Goal: Information Seeking & Learning: Check status

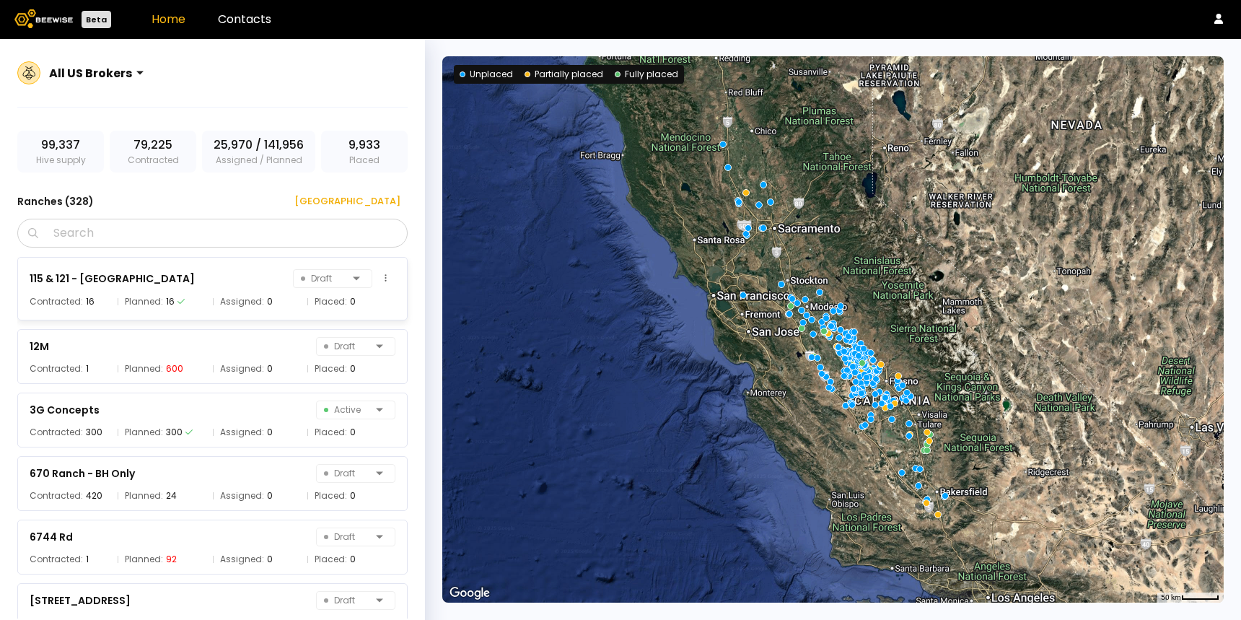
click at [185, 294] on div "Planned: 16" at bounding box center [162, 301] width 88 height 14
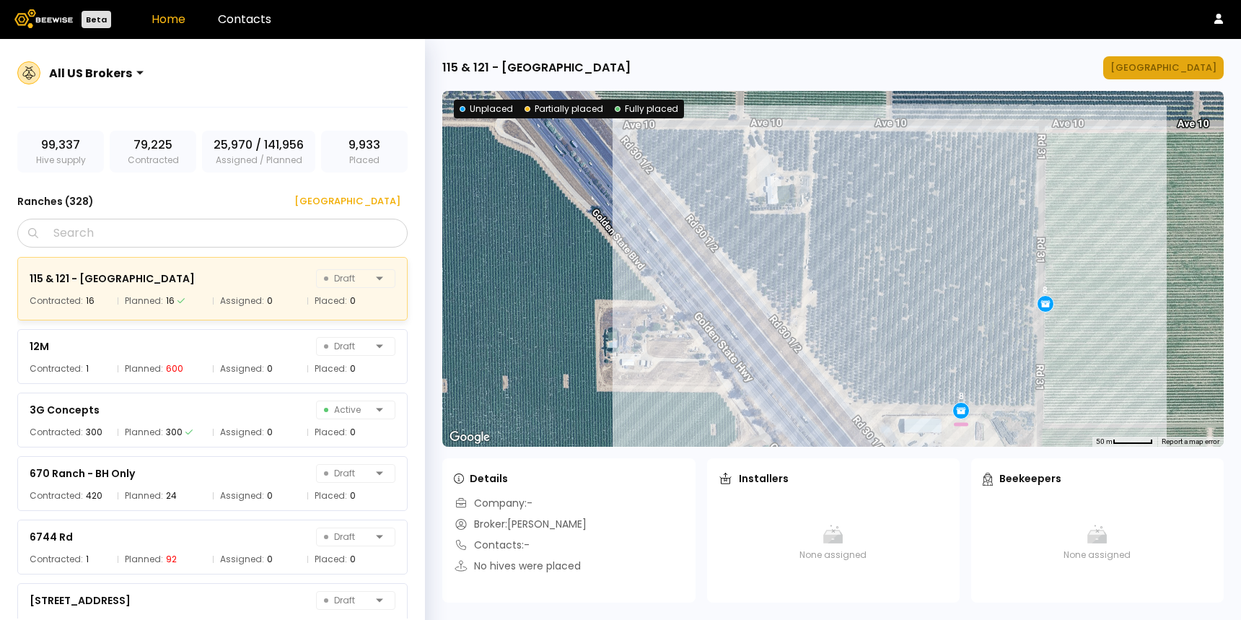
click at [1169, 71] on div "[GEOGRAPHIC_DATA]" at bounding box center [1163, 68] width 106 height 14
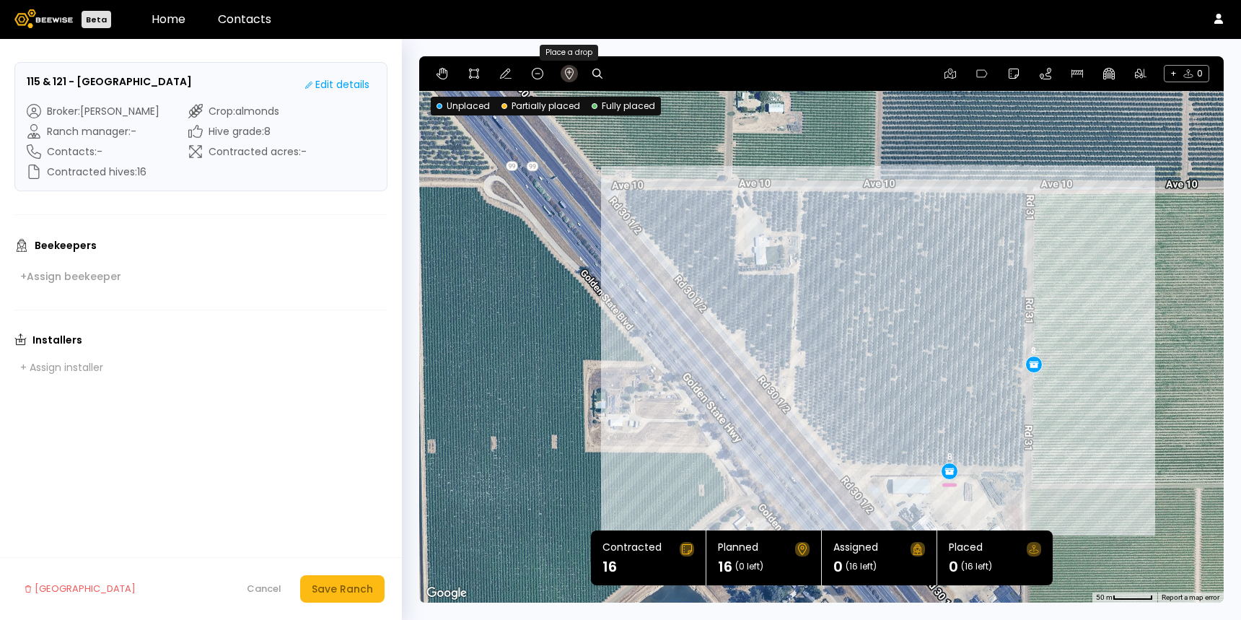
click at [568, 76] on icon at bounding box center [569, 74] width 12 height 12
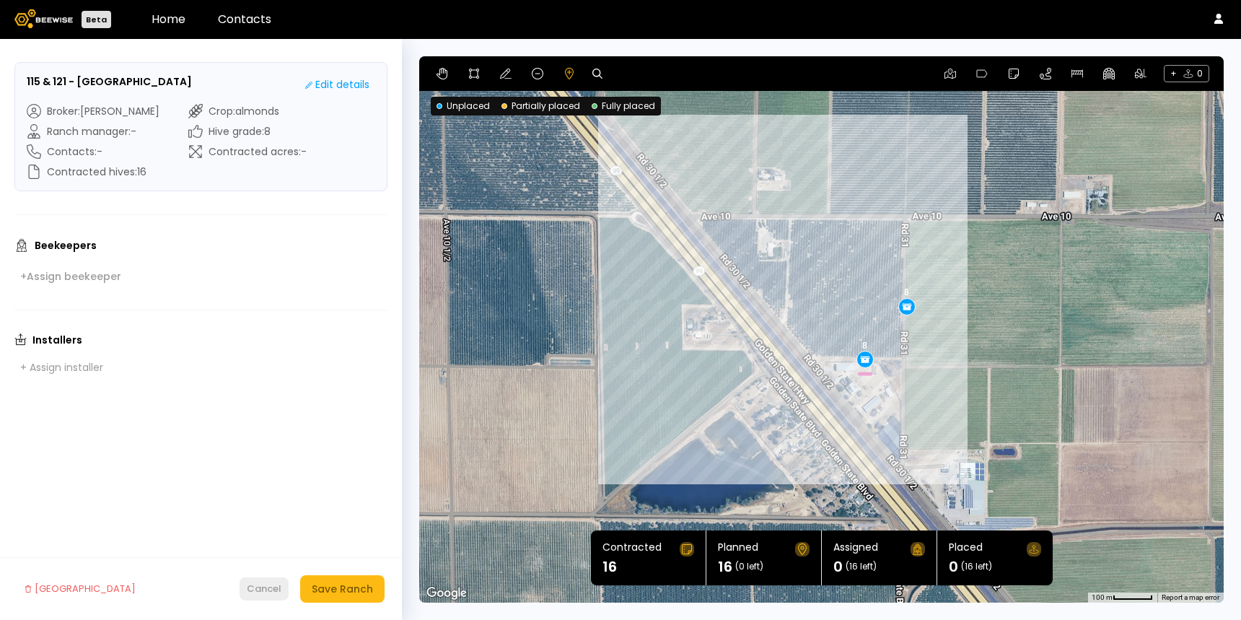
click at [265, 591] on div "Cancel" at bounding box center [264, 588] width 35 height 14
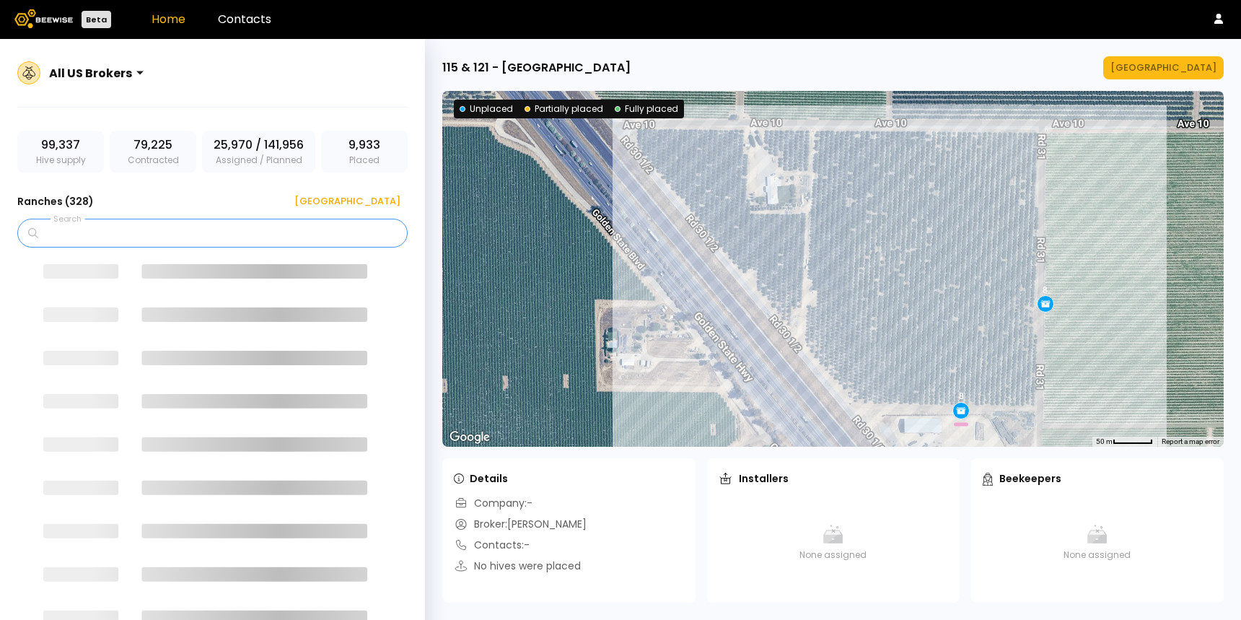
click at [227, 225] on input "Search" at bounding box center [217, 232] width 353 height 27
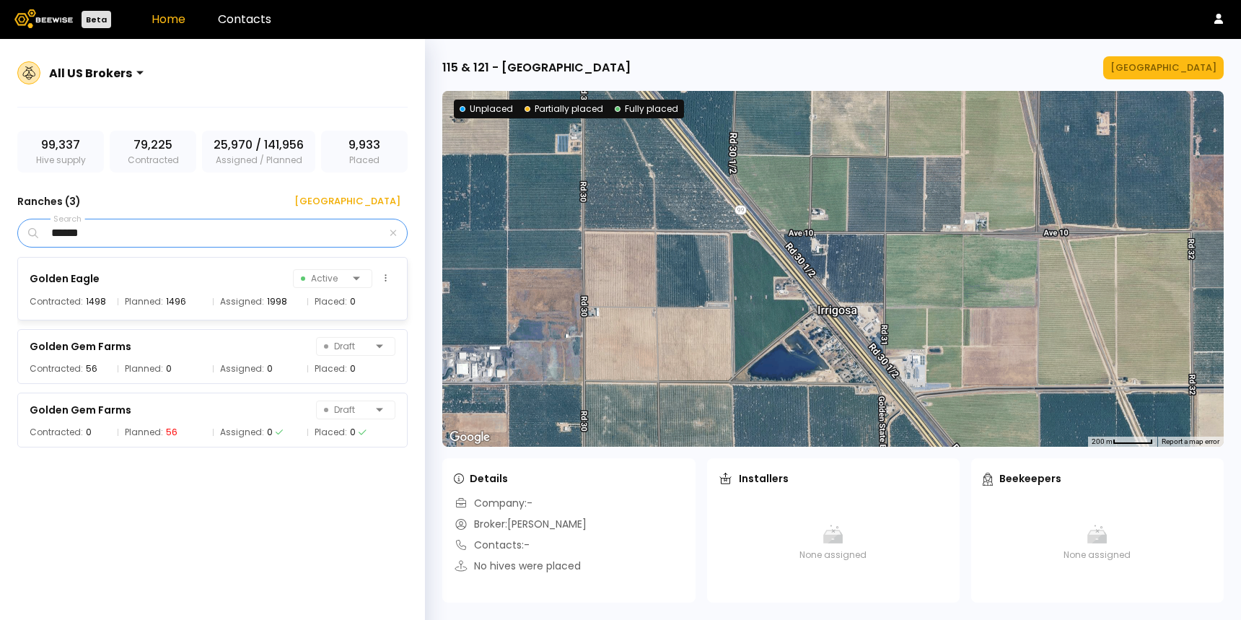
type input "******"
click at [58, 300] on span "Contracted:" at bounding box center [56, 301] width 53 height 14
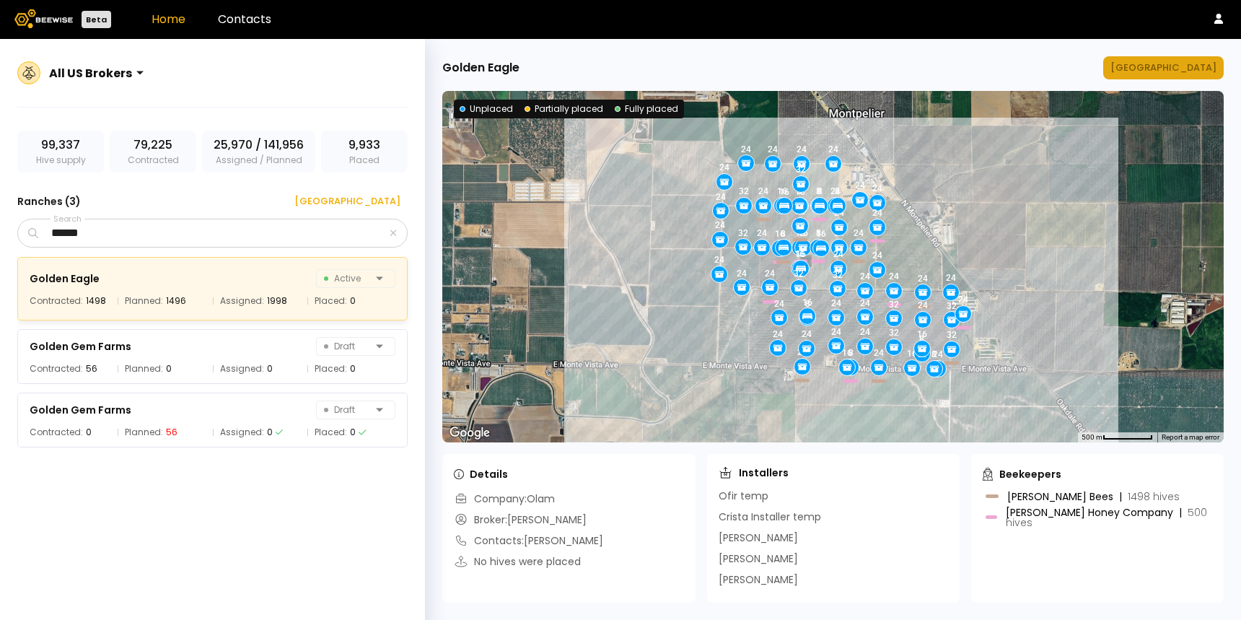
click at [1159, 64] on div "Manage Ranch" at bounding box center [1163, 68] width 106 height 14
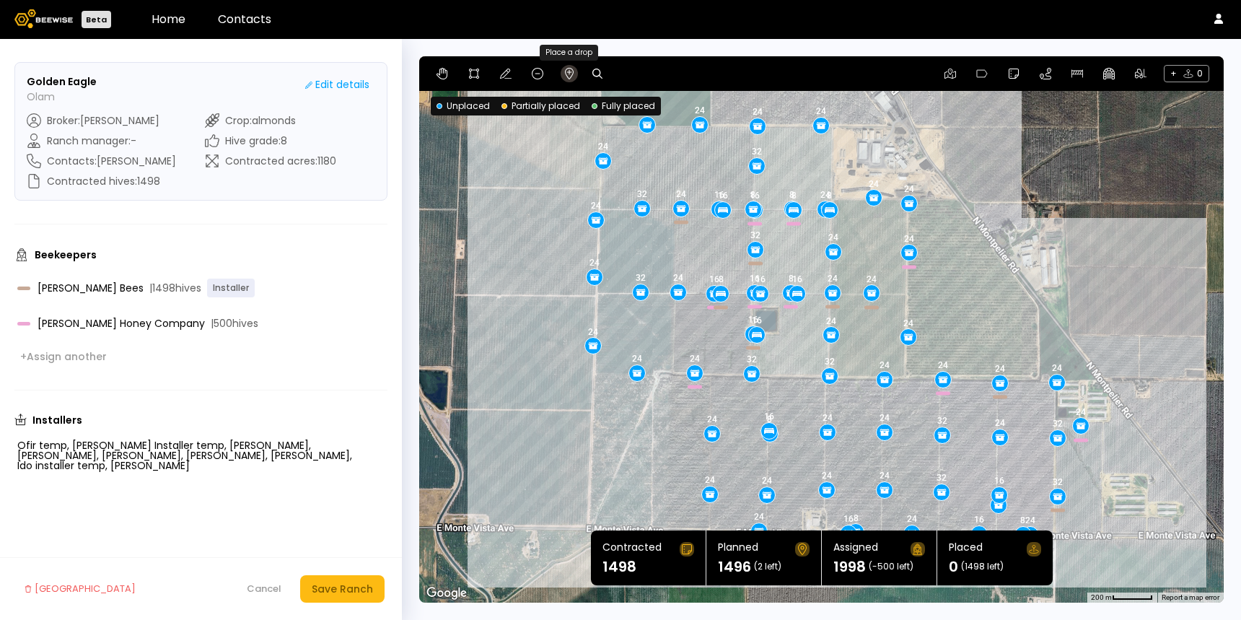
click at [571, 74] on icon at bounding box center [569, 74] width 9 height 12
click at [162, 10] on header "Beta Home Contacts" at bounding box center [620, 19] width 1241 height 39
click at [162, 18] on link "Home" at bounding box center [168, 19] width 34 height 17
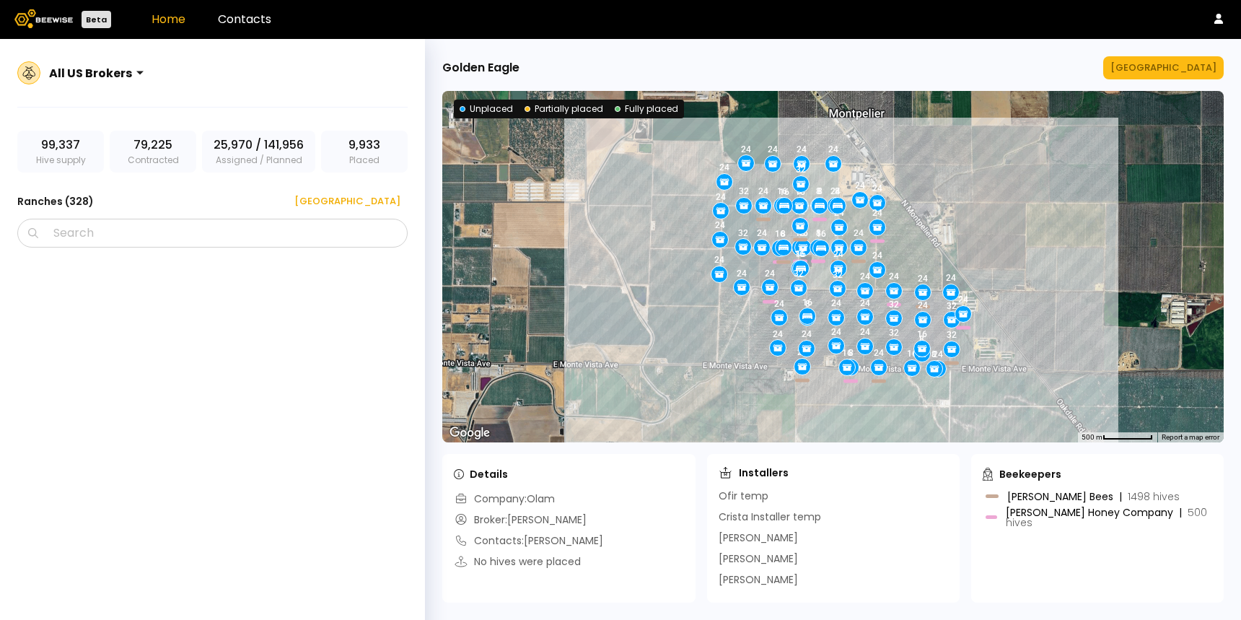
scroll to position [7152, 0]
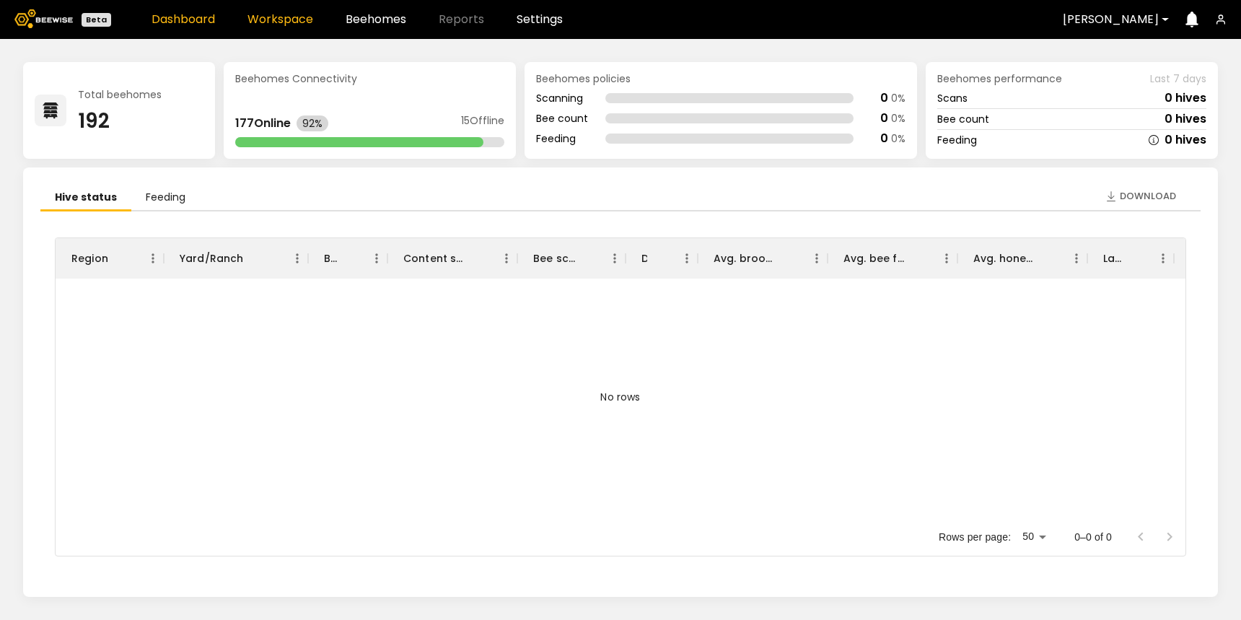
click at [277, 24] on link "Workspace" at bounding box center [280, 20] width 66 height 12
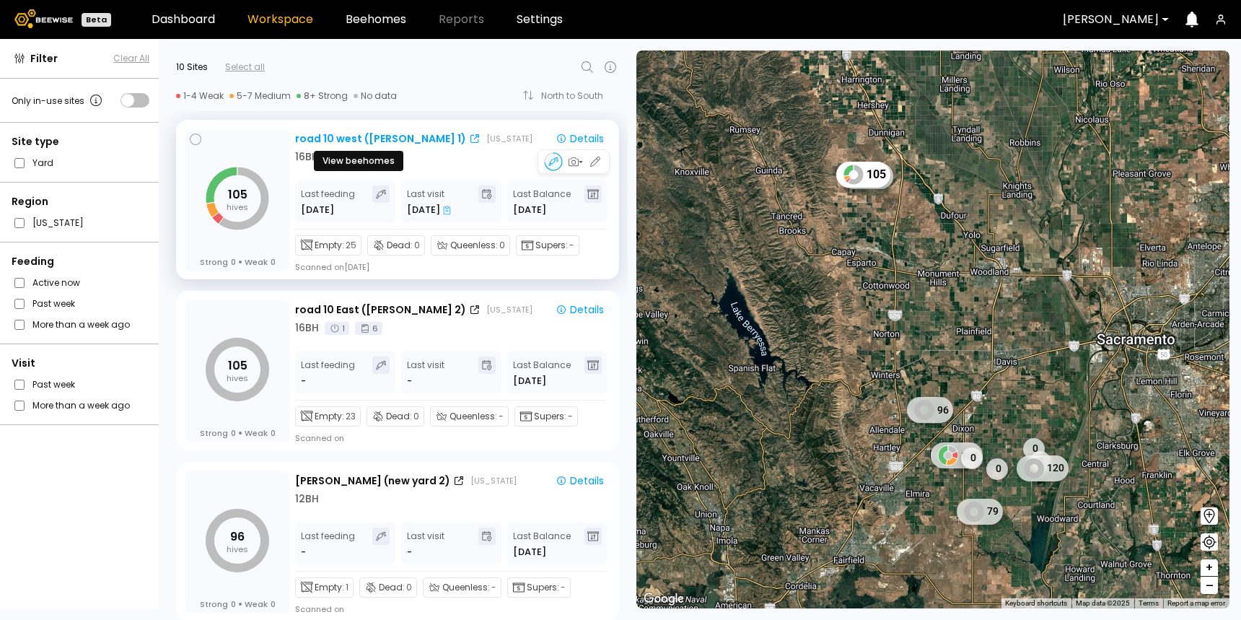
click at [342, 135] on div "road 10 west ([PERSON_NAME] 1)" at bounding box center [380, 138] width 171 height 15
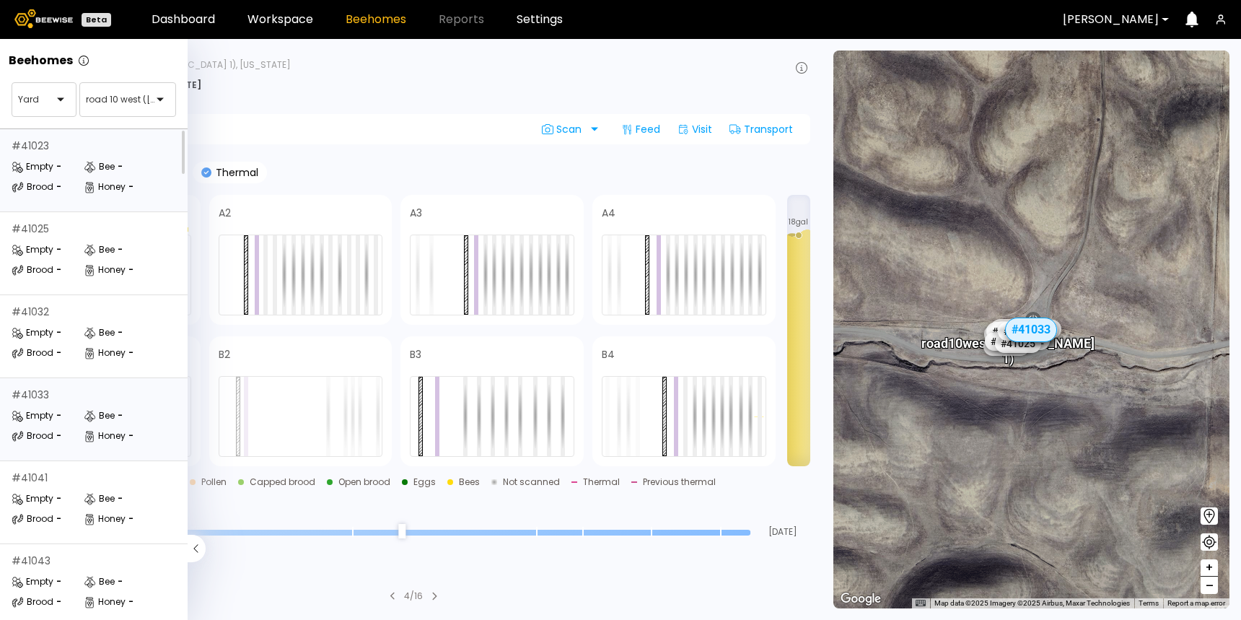
click at [85, 179] on div "Empty - Bee - Brood - Honey -" at bounding box center [95, 176] width 167 height 35
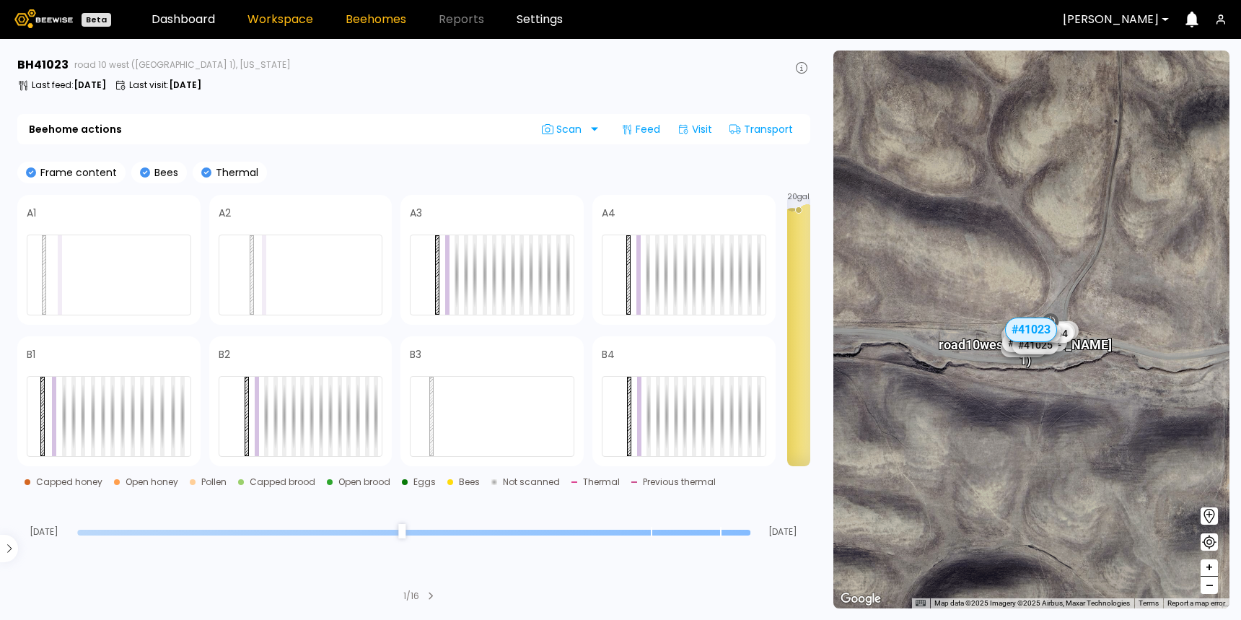
click at [271, 17] on link "Workspace" at bounding box center [280, 20] width 66 height 12
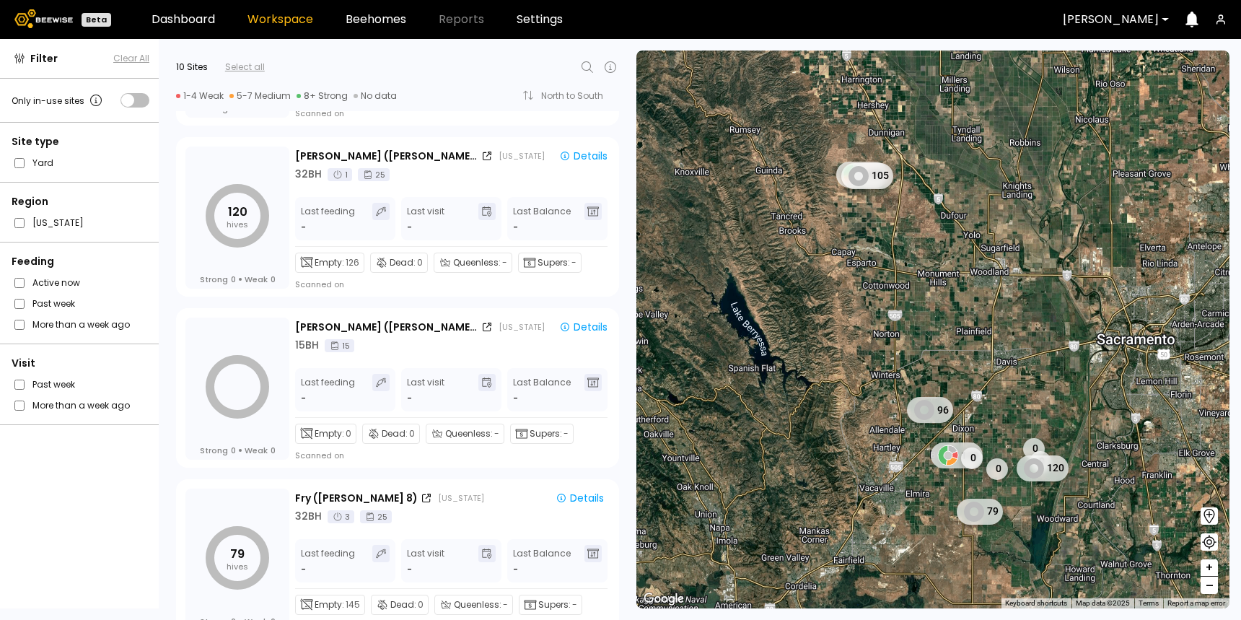
scroll to position [1213, 0]
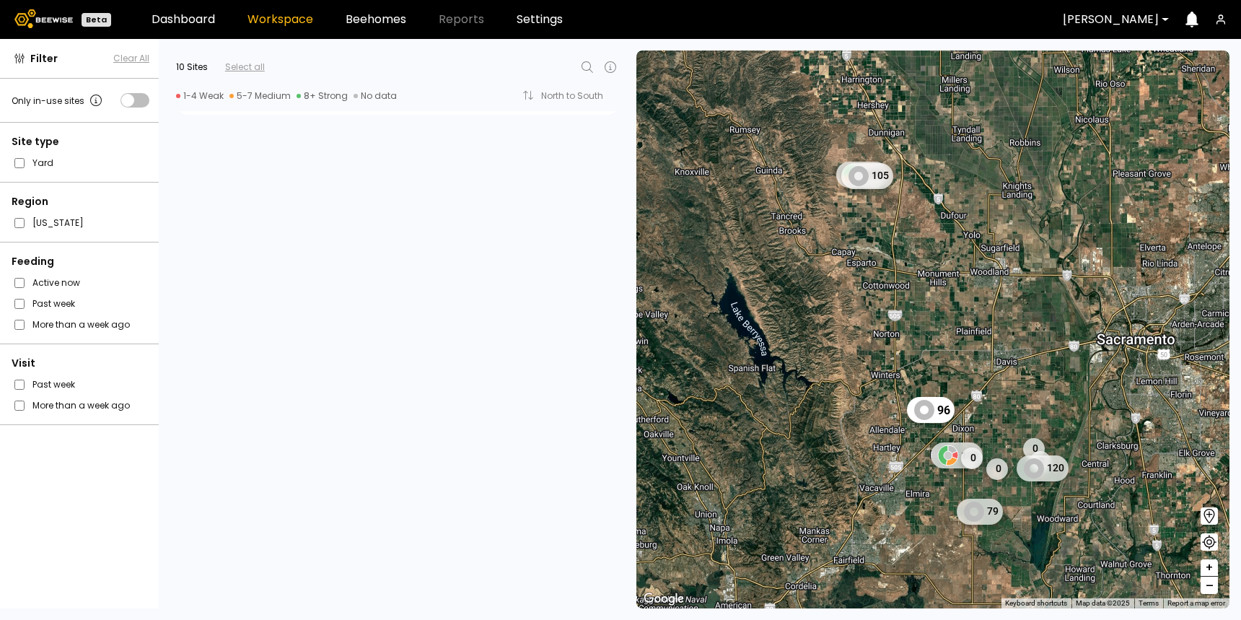
scroll to position [1213, 0]
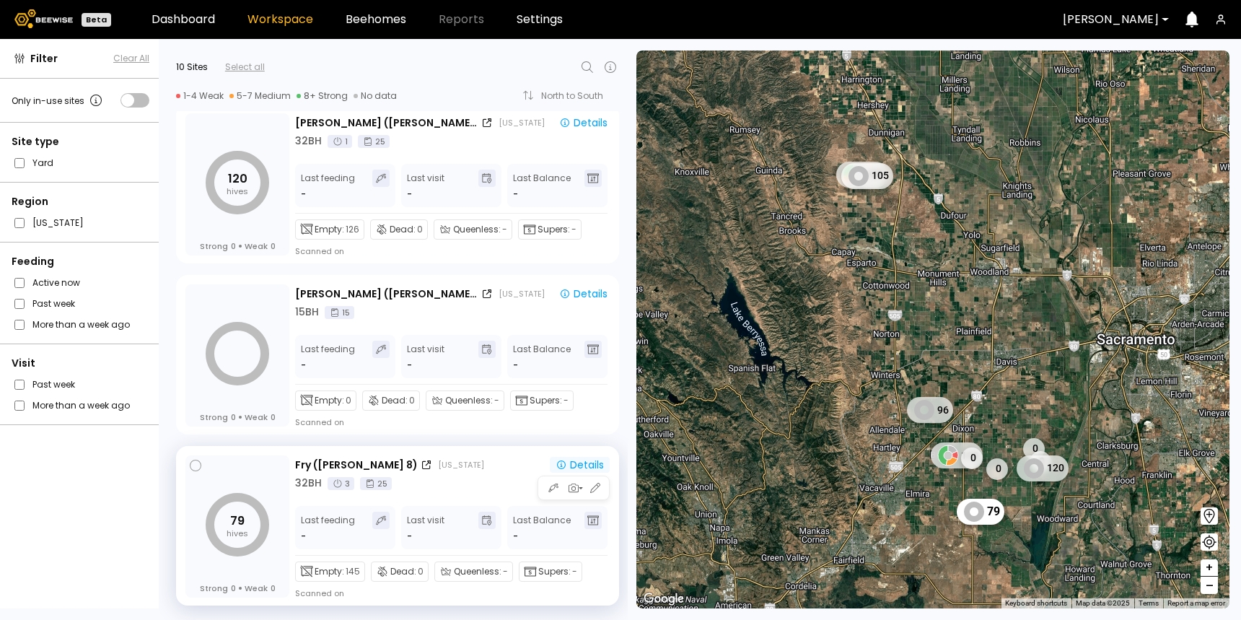
click at [577, 465] on div "Details" at bounding box center [579, 464] width 48 height 13
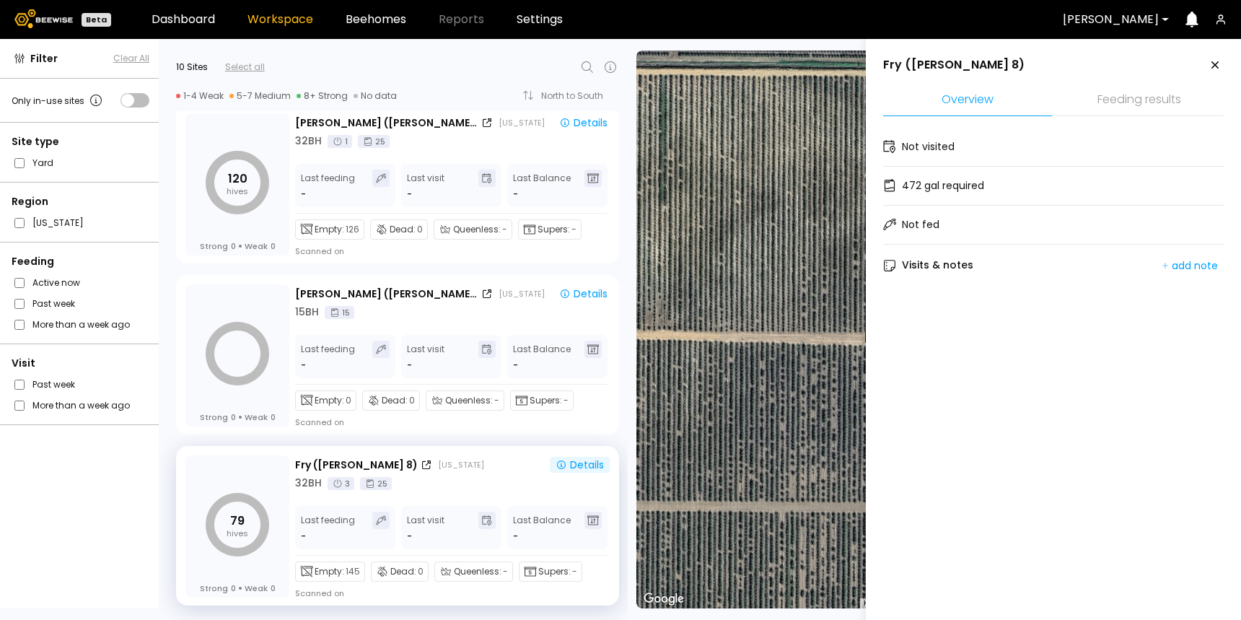
click at [1133, 100] on li "Feeding results" at bounding box center [1139, 100] width 169 height 31
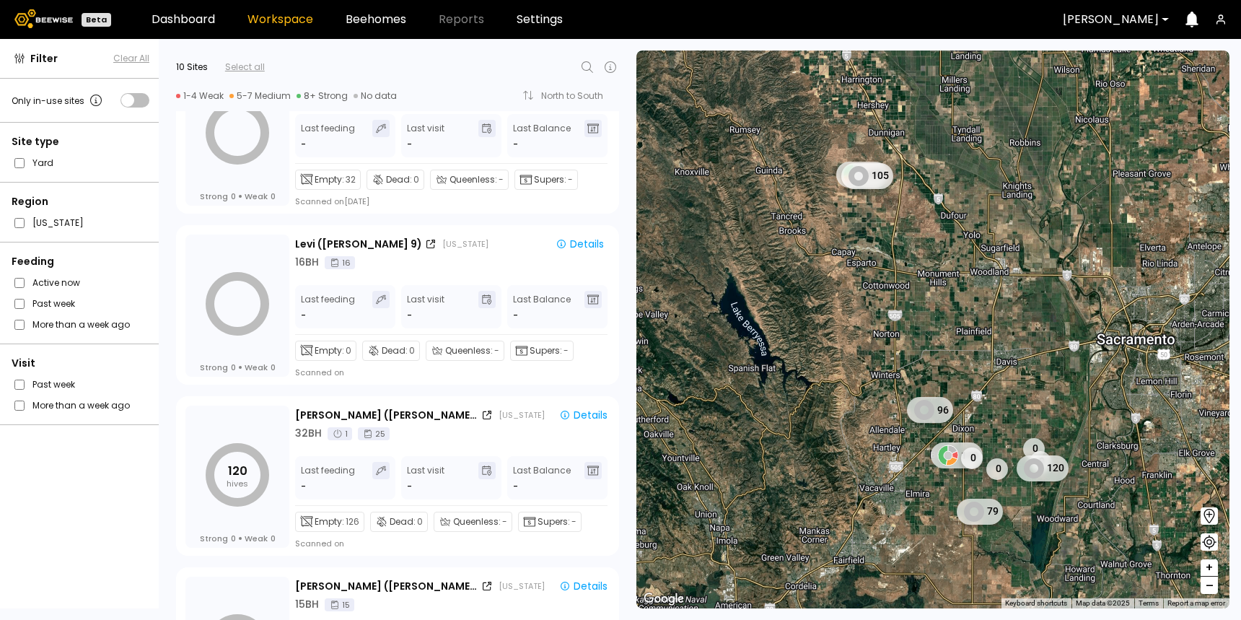
scroll to position [1213, 0]
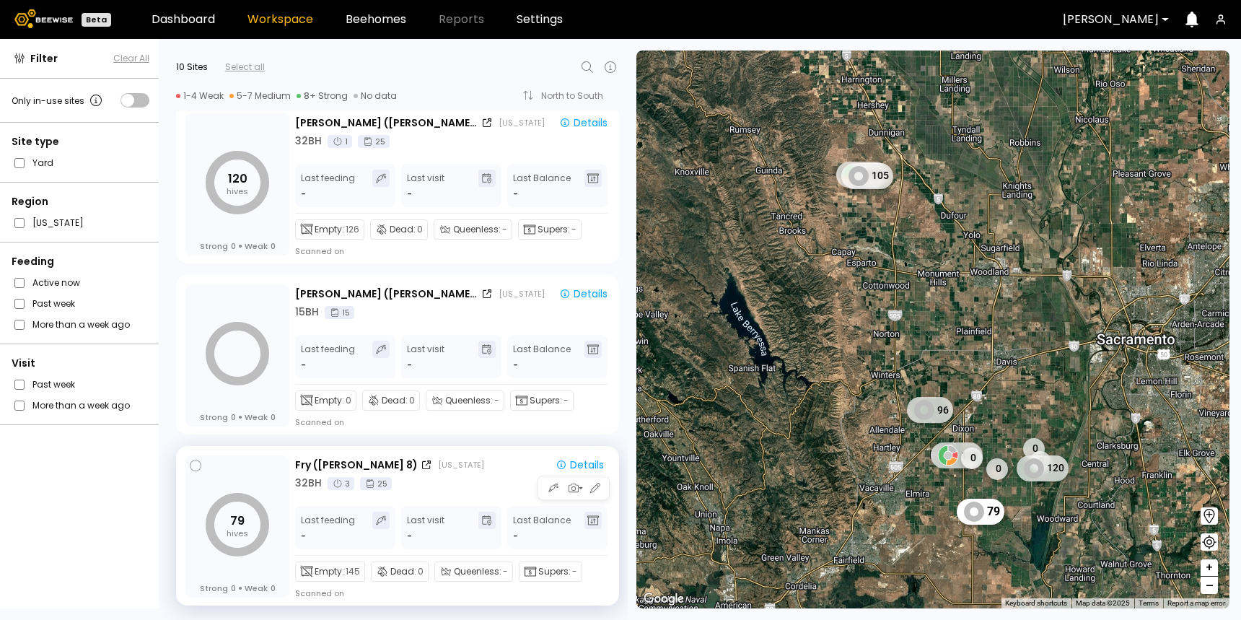
click at [434, 467] on div "Fry (Dixon 8) California" at bounding box center [418, 464] width 246 height 15
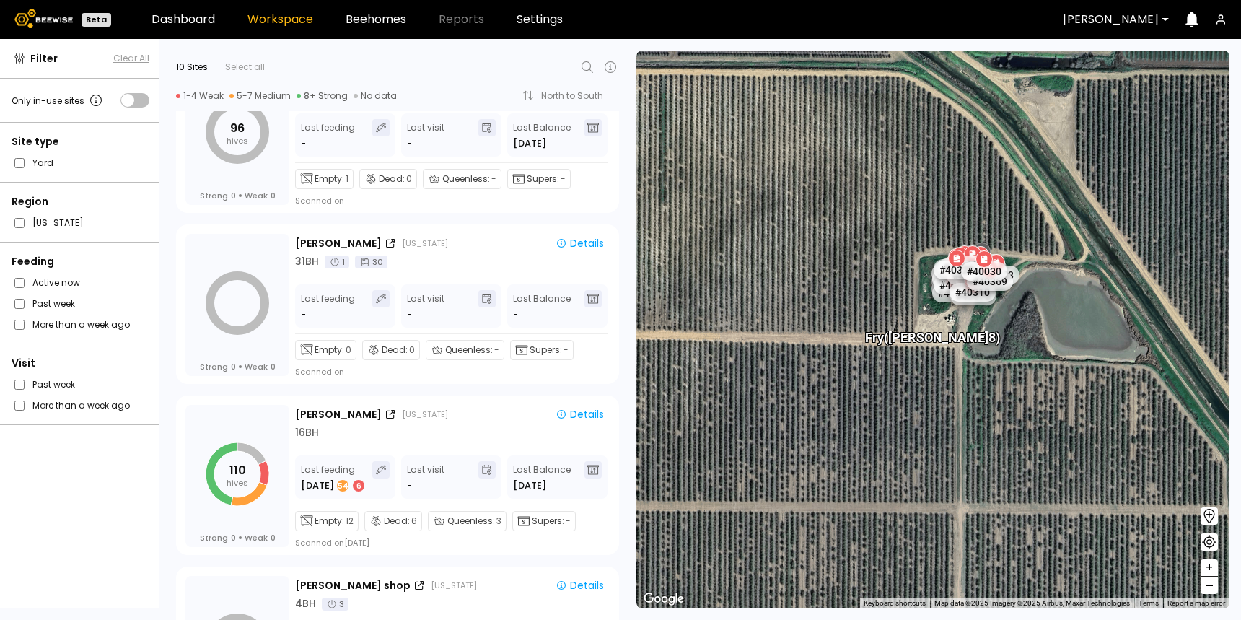
scroll to position [460, 0]
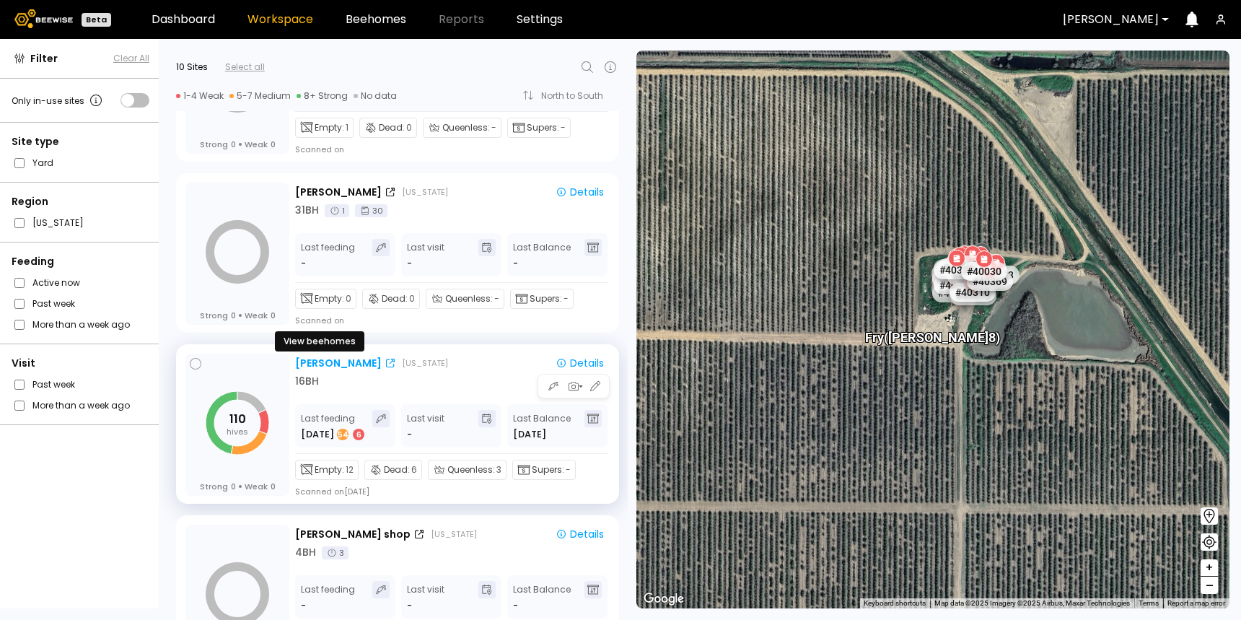
click at [313, 364] on div "[PERSON_NAME]" at bounding box center [338, 363] width 87 height 15
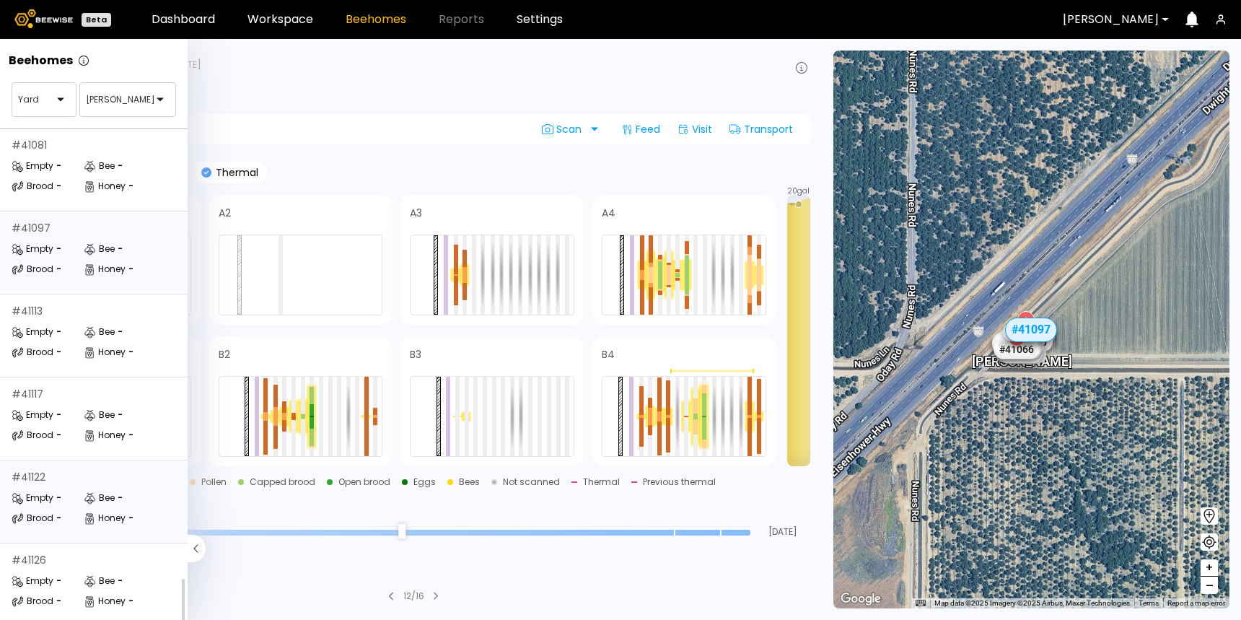
click at [51, 491] on div "Empty" at bounding box center [33, 498] width 42 height 14
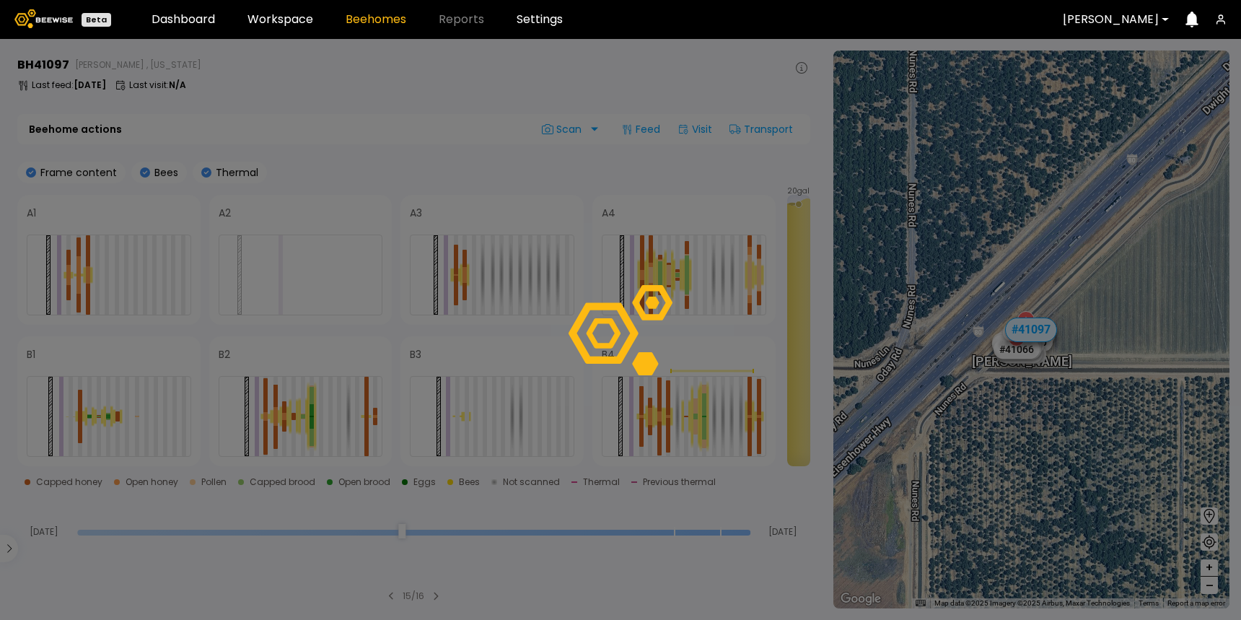
scroll to position [803, 0]
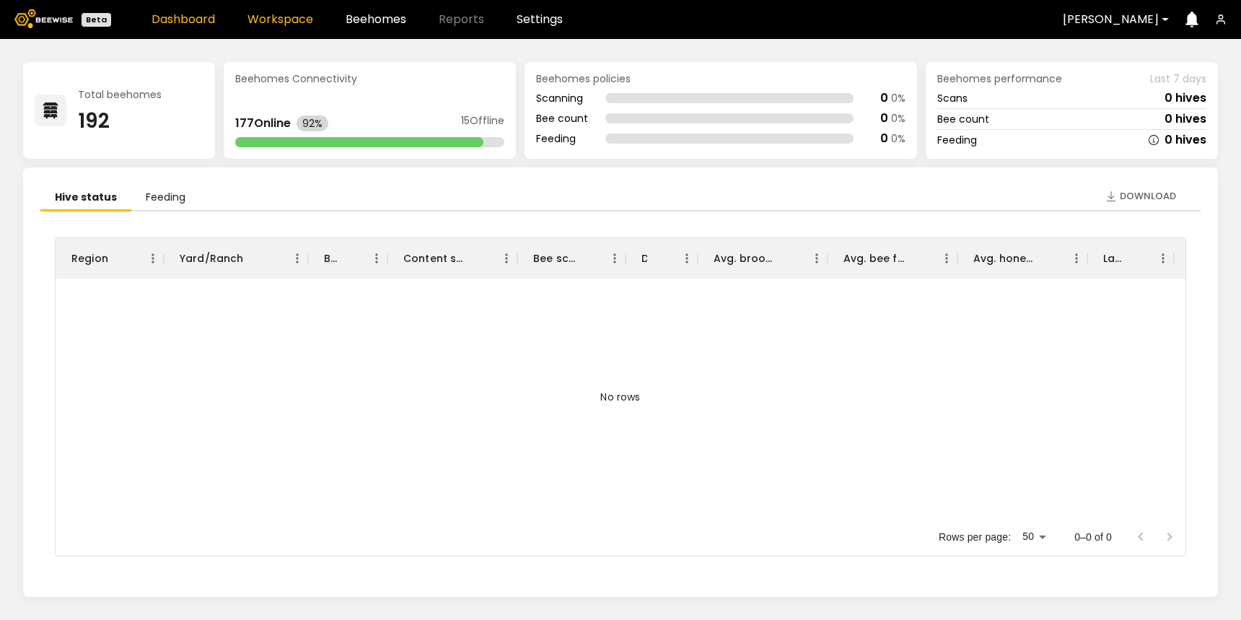
click at [304, 17] on link "Workspace" at bounding box center [280, 20] width 66 height 12
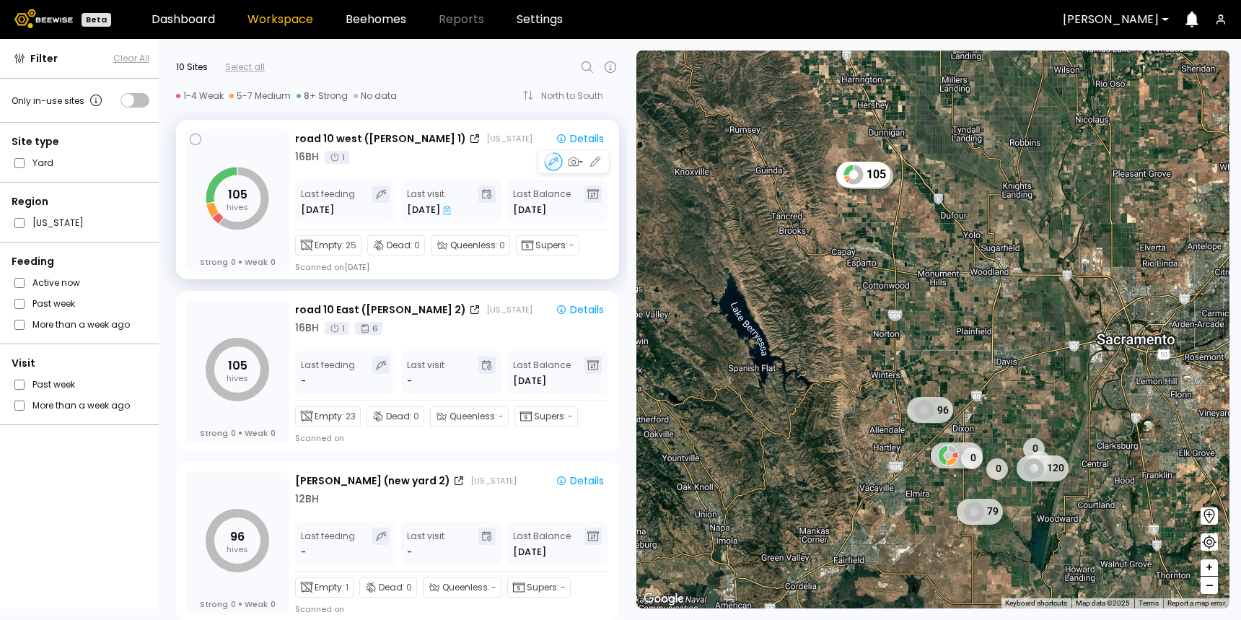
click at [483, 158] on div "16 BH 1" at bounding box center [452, 156] width 315 height 15
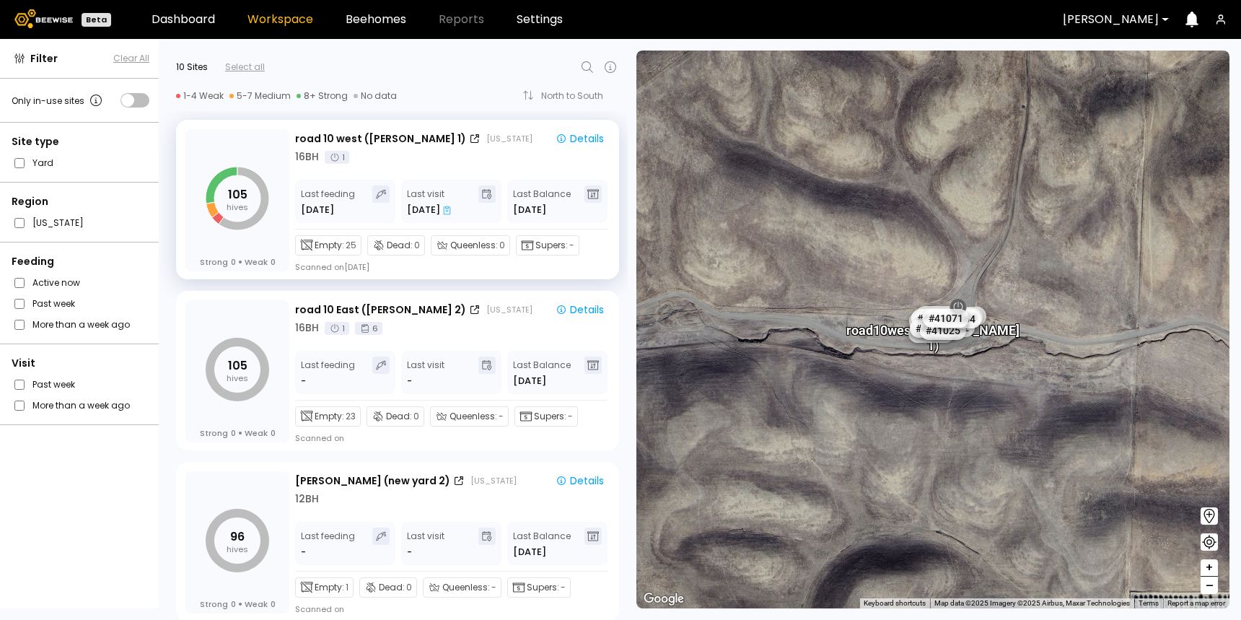
click at [584, 66] on icon at bounding box center [587, 66] width 17 height 17
type input "*"
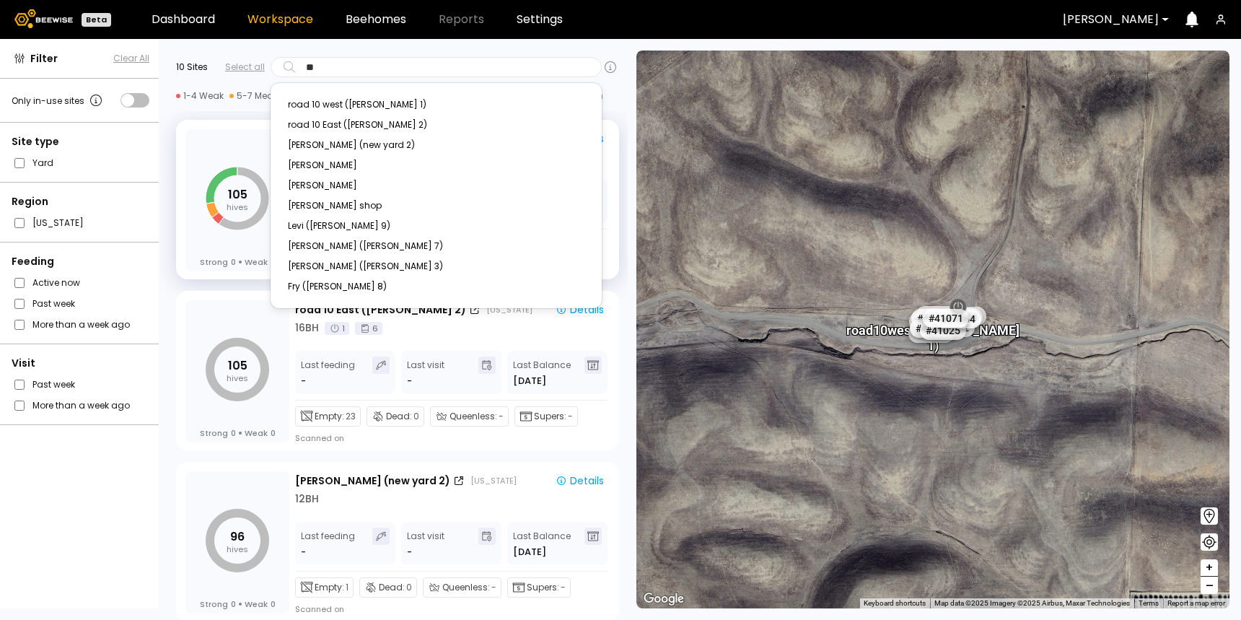
type input "***"
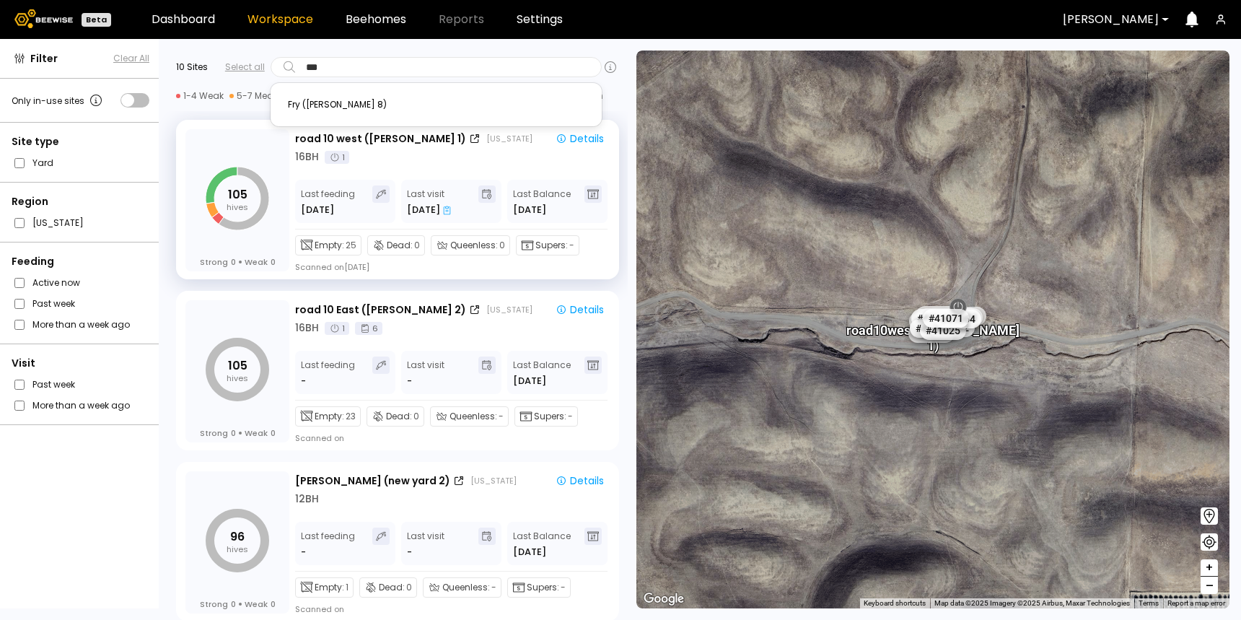
click at [452, 100] on div "Fry ([PERSON_NAME] 8)" at bounding box center [436, 104] width 297 height 9
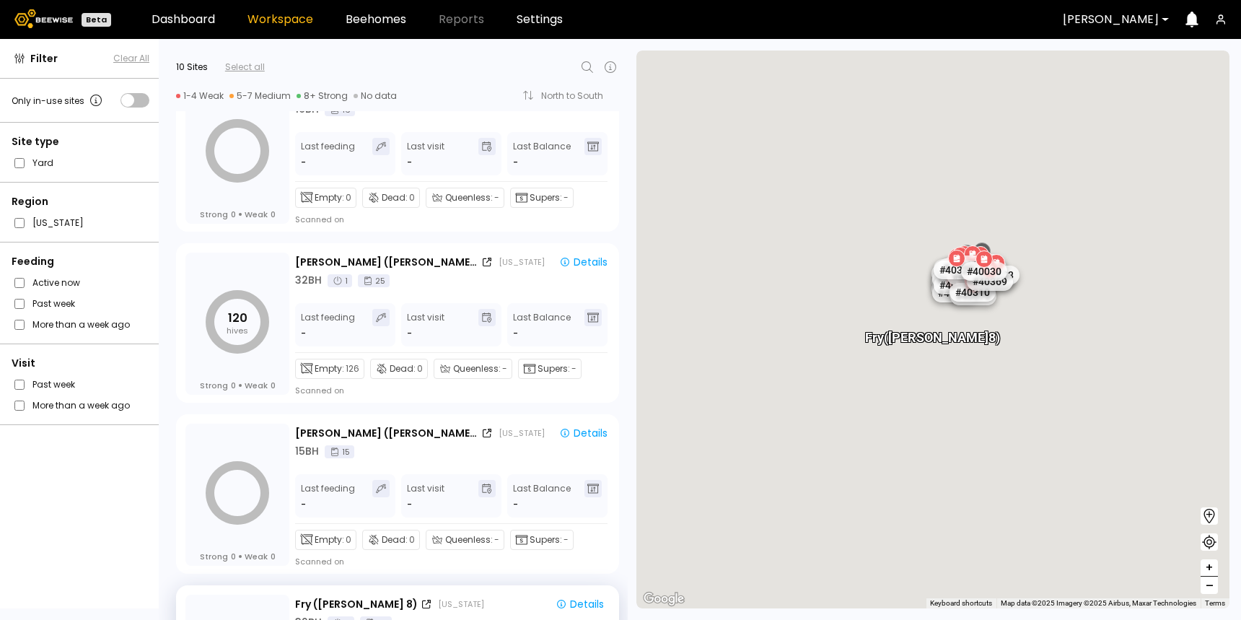
scroll to position [1213, 0]
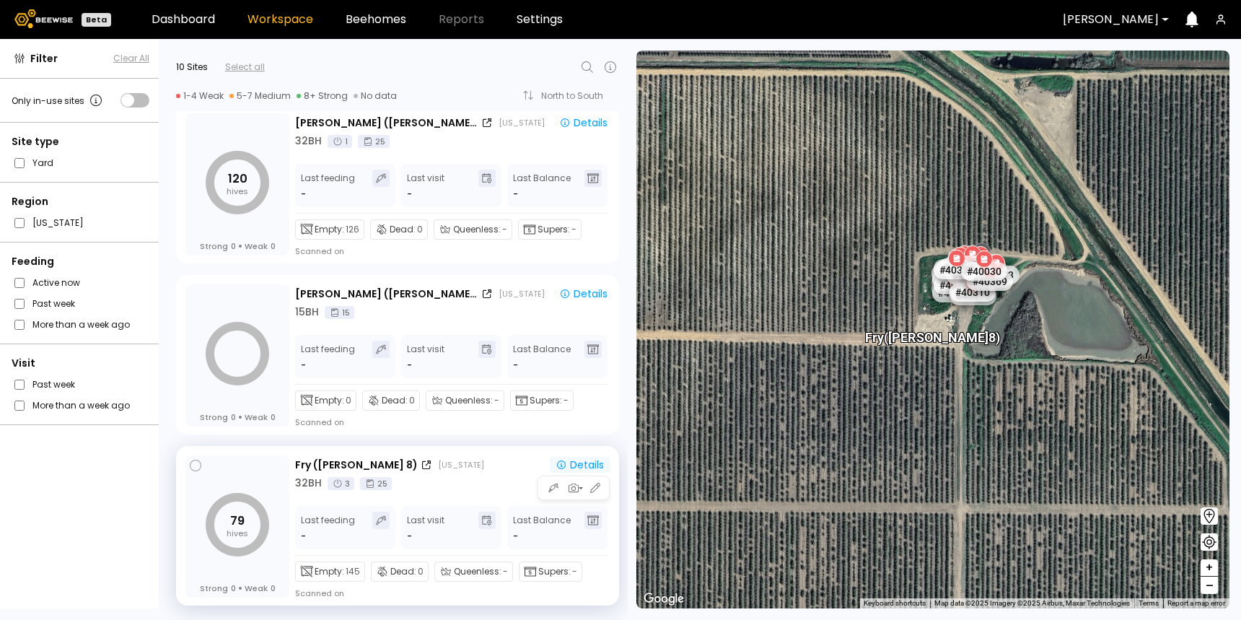
click at [585, 462] on div "Details" at bounding box center [579, 464] width 48 height 13
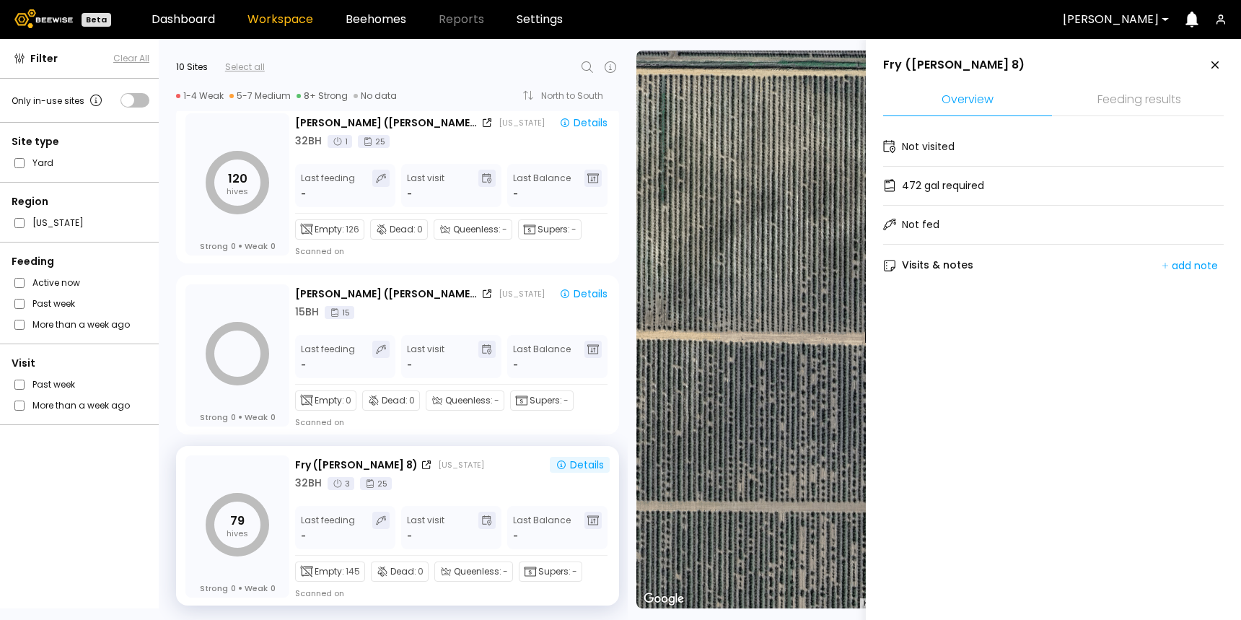
click at [1130, 102] on li "Feeding results" at bounding box center [1139, 100] width 169 height 31
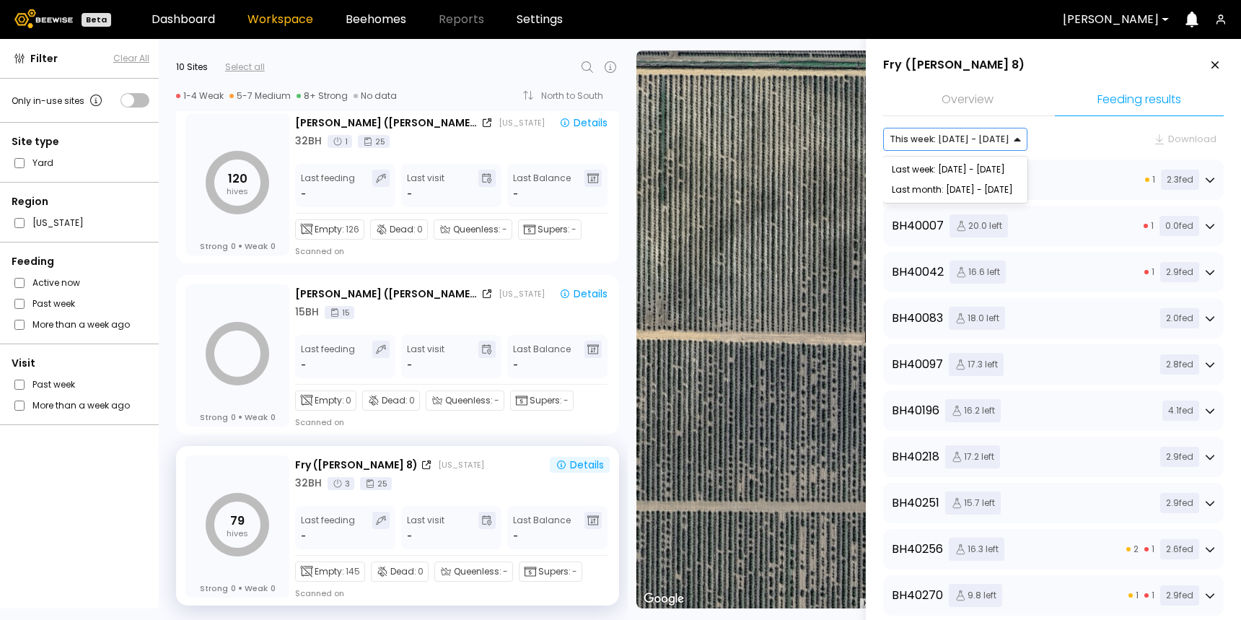
click at [1021, 140] on div at bounding box center [1027, 139] width 12 height 22
click at [1145, 102] on li "Feeding results" at bounding box center [1139, 100] width 169 height 31
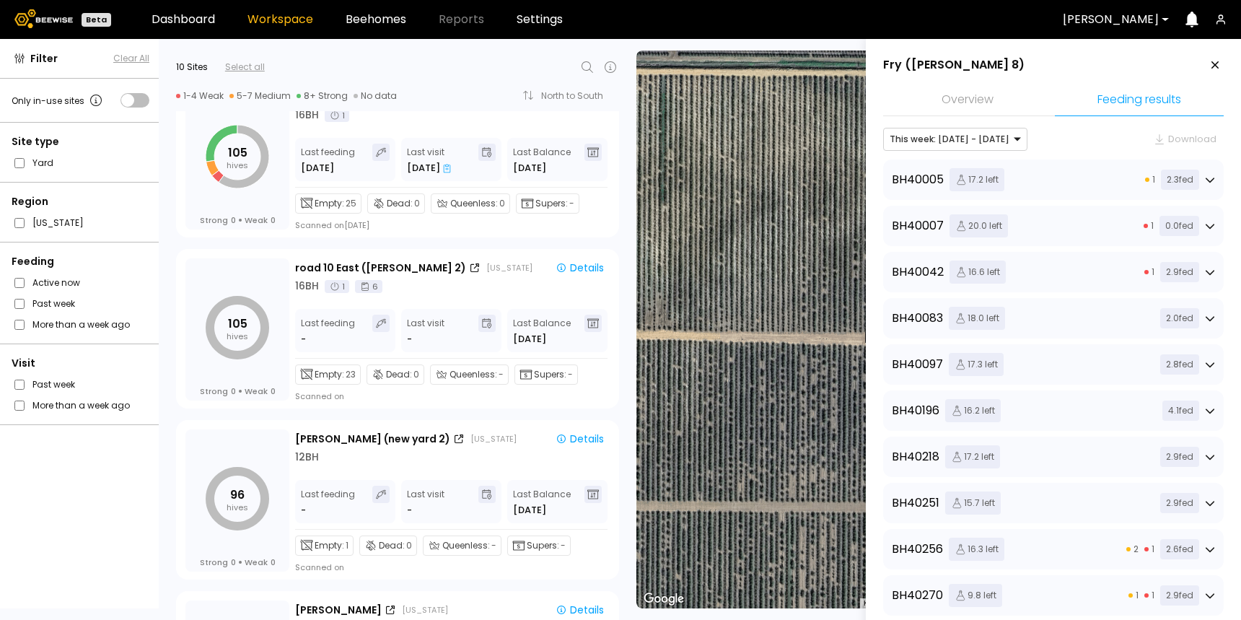
scroll to position [0, 0]
